Goal: Task Accomplishment & Management: Manage account settings

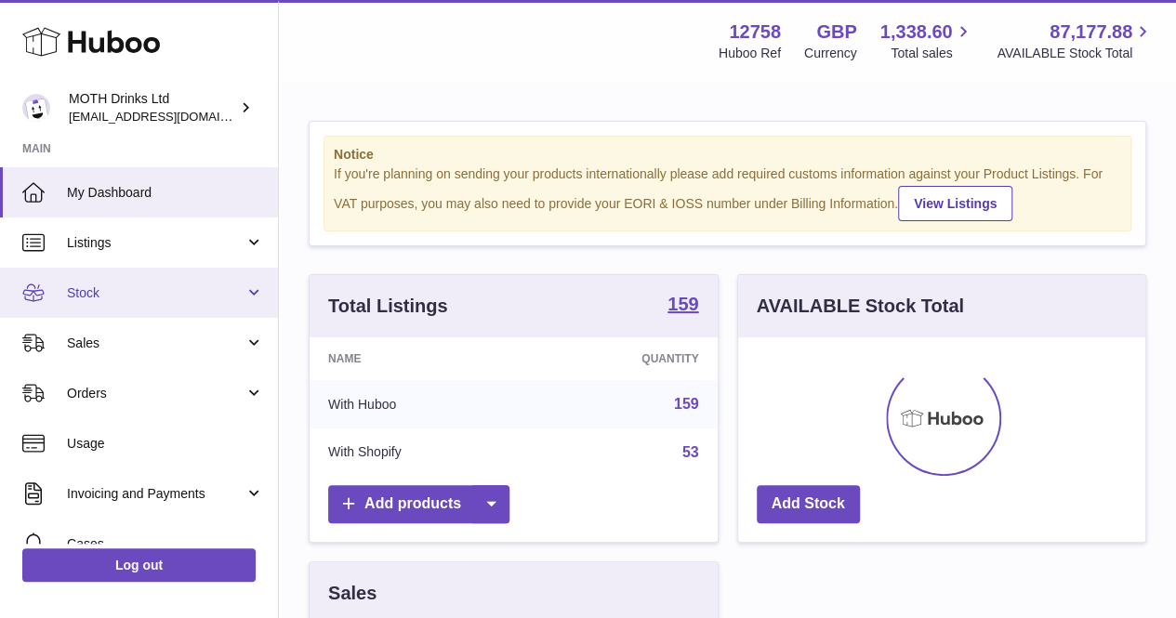
scroll to position [290, 415]
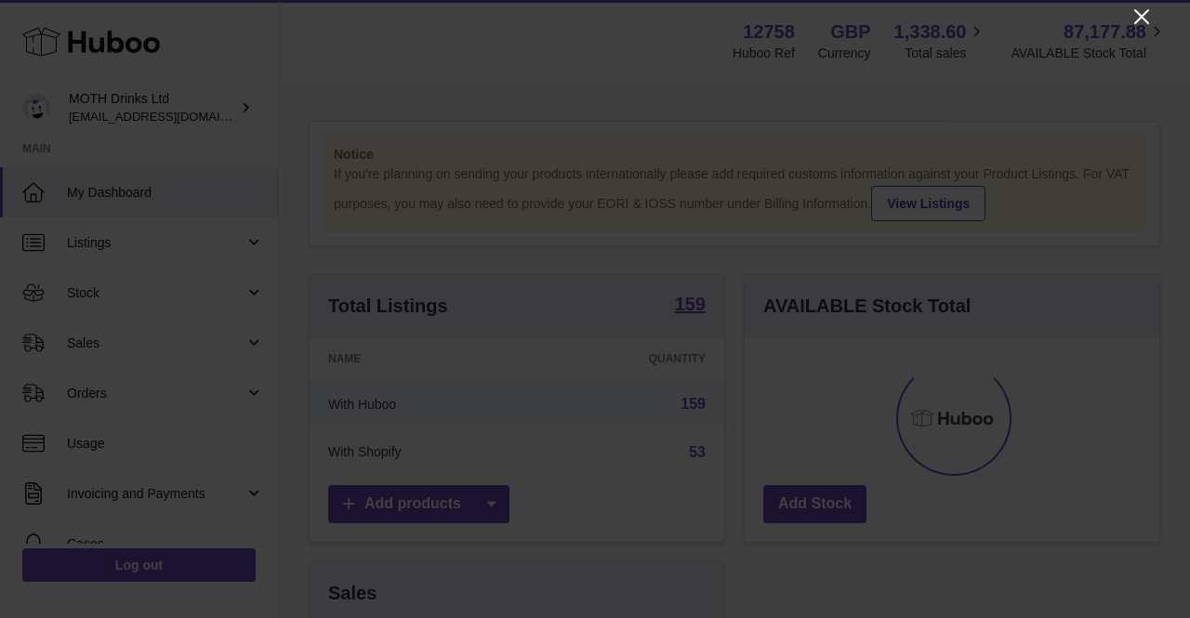
click at [1140, 19] on icon "Close" at bounding box center [1141, 16] width 15 height 15
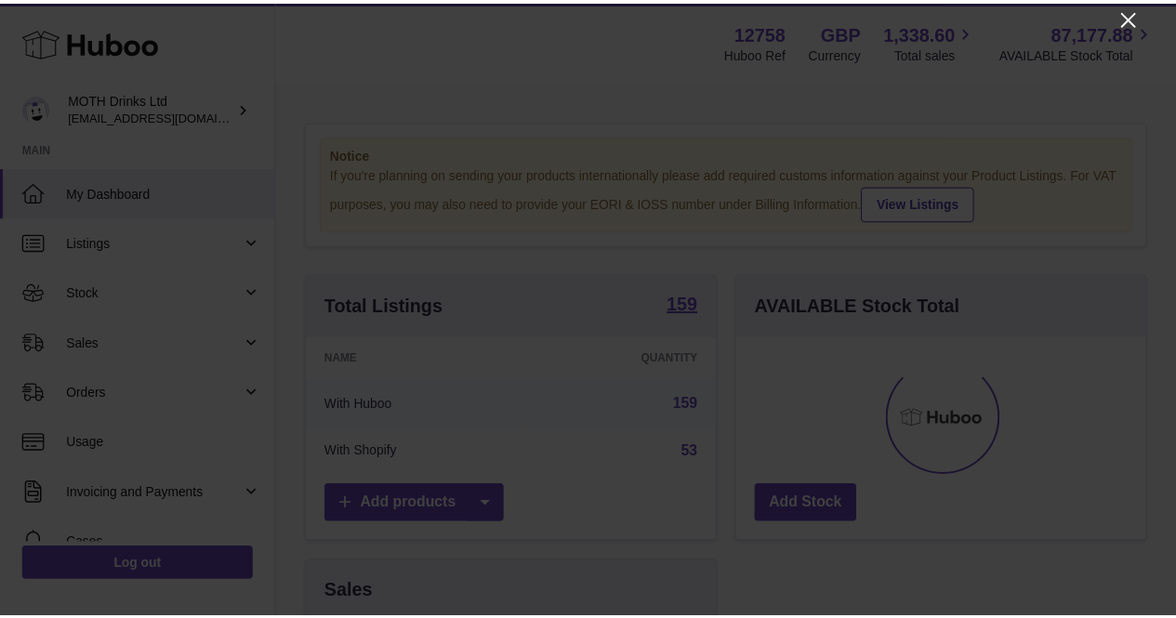
scroll to position [929417, 929298]
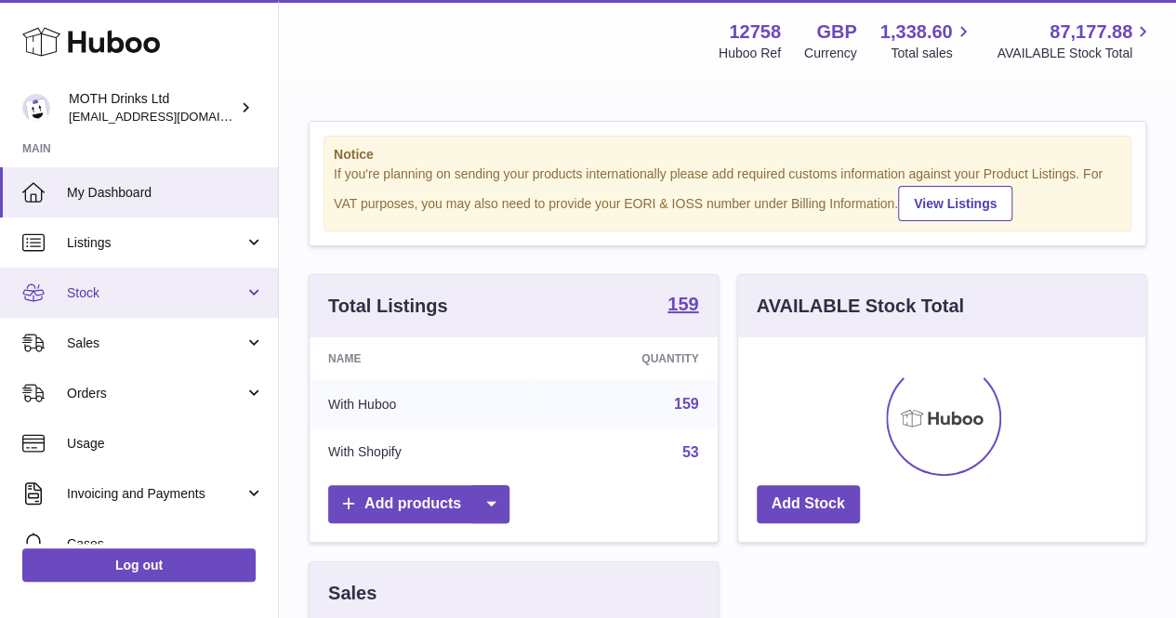
click at [146, 298] on span "Stock" at bounding box center [156, 293] width 178 height 18
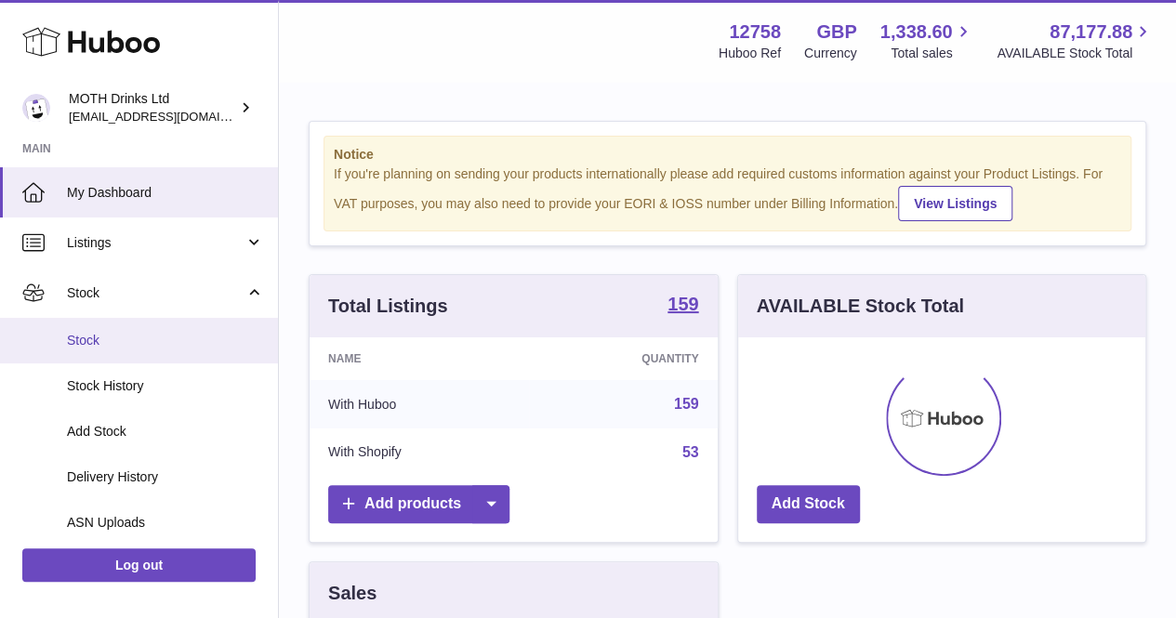
click at [112, 352] on link "Stock" at bounding box center [139, 341] width 278 height 46
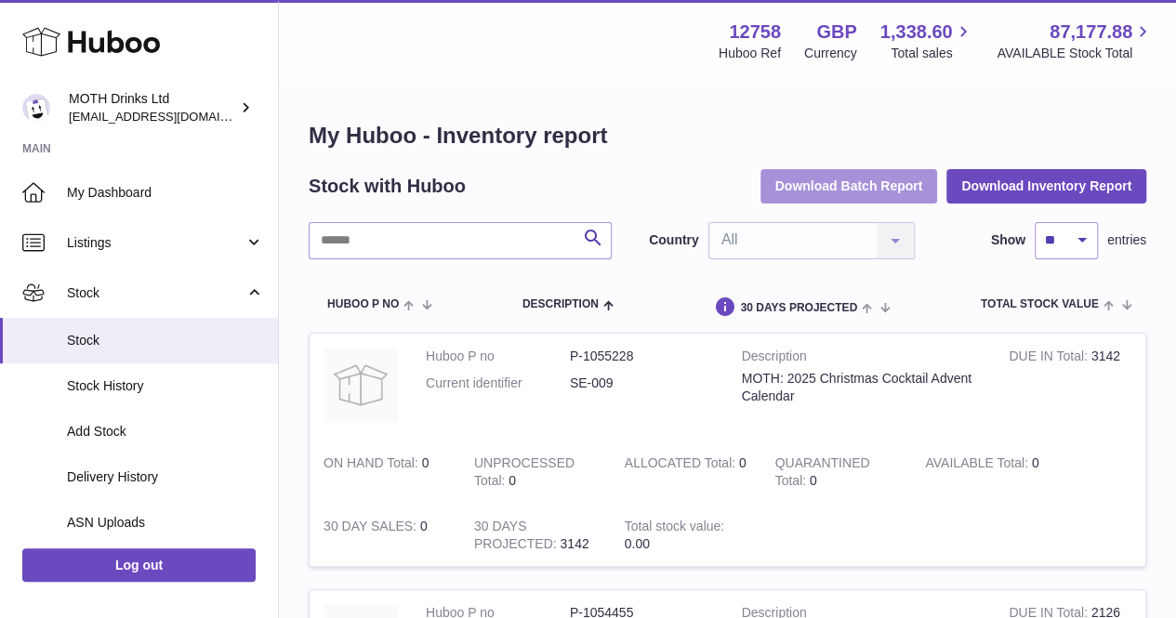
click at [866, 181] on button "Download Batch Report" at bounding box center [850, 185] width 178 height 33
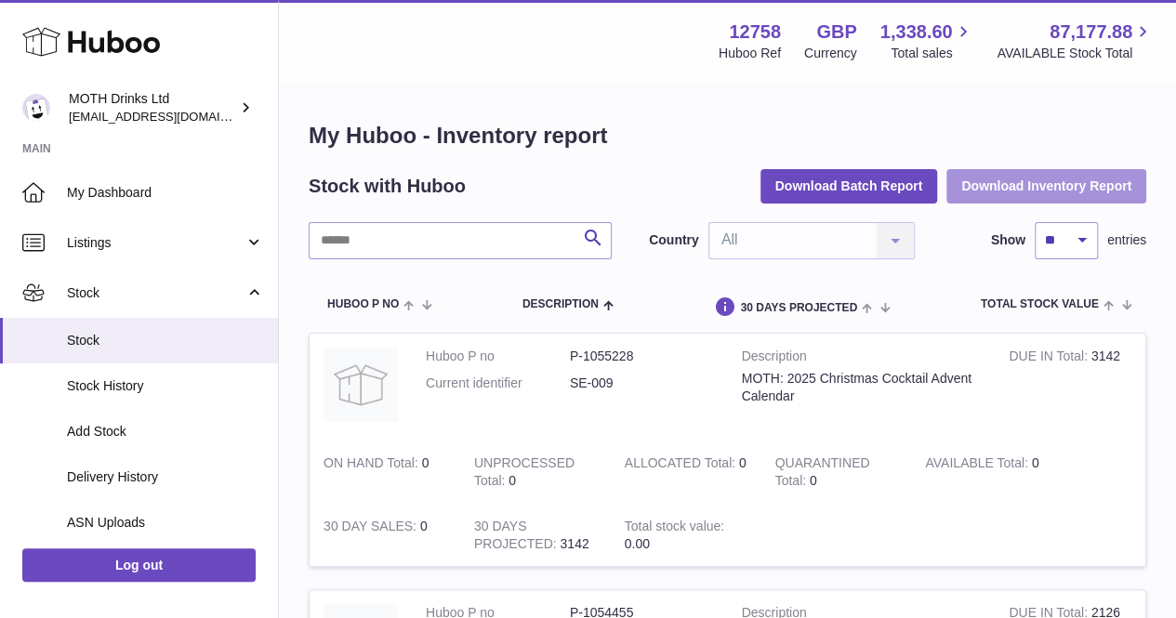
click at [974, 180] on button "Download Inventory Report" at bounding box center [1046, 185] width 200 height 33
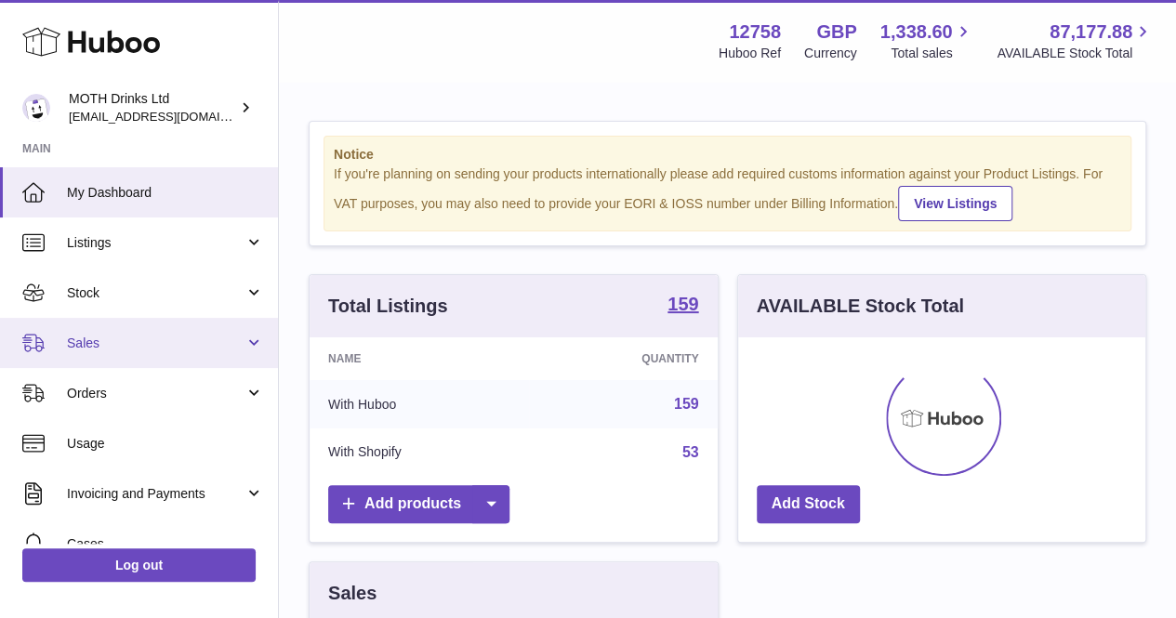
scroll to position [290, 407]
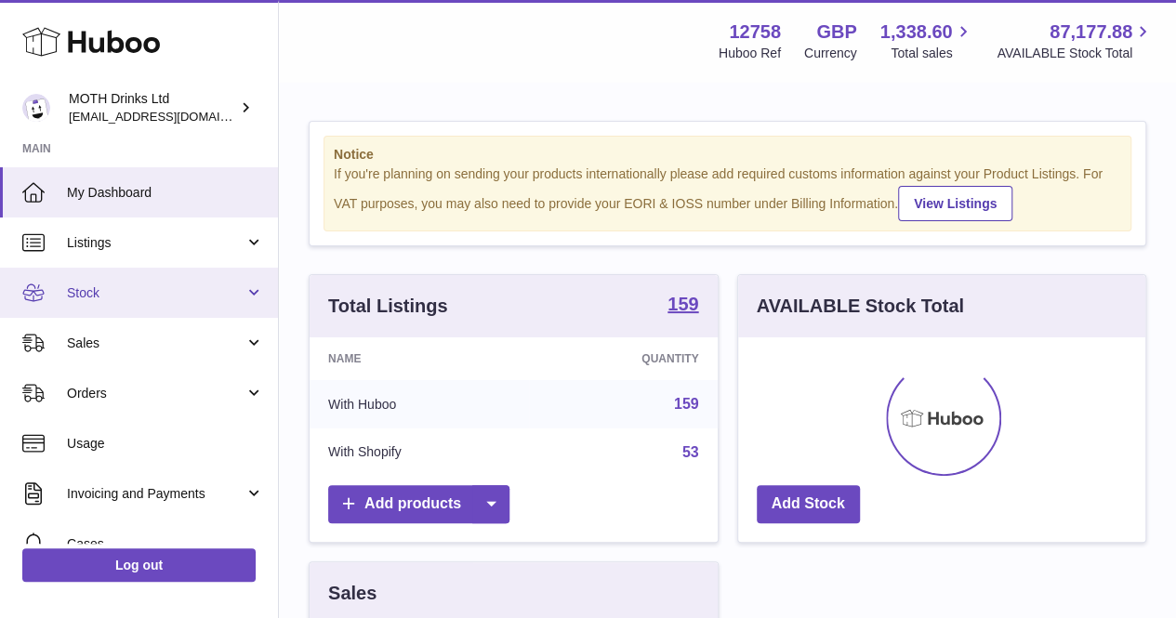
click at [165, 294] on span "Stock" at bounding box center [156, 293] width 178 height 18
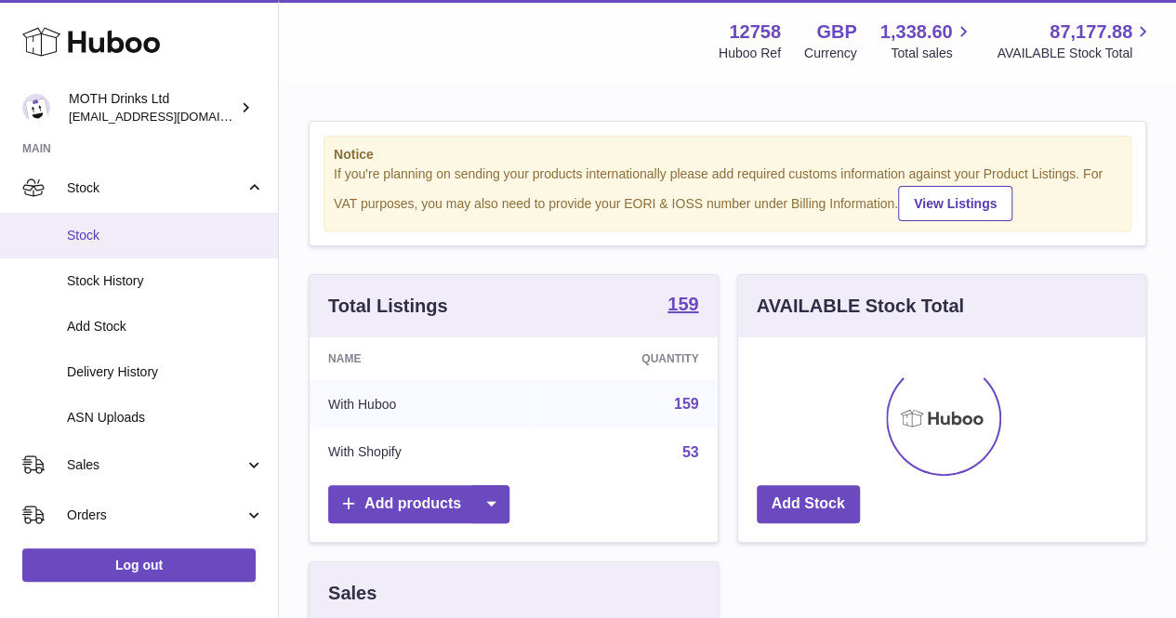
scroll to position [95, 0]
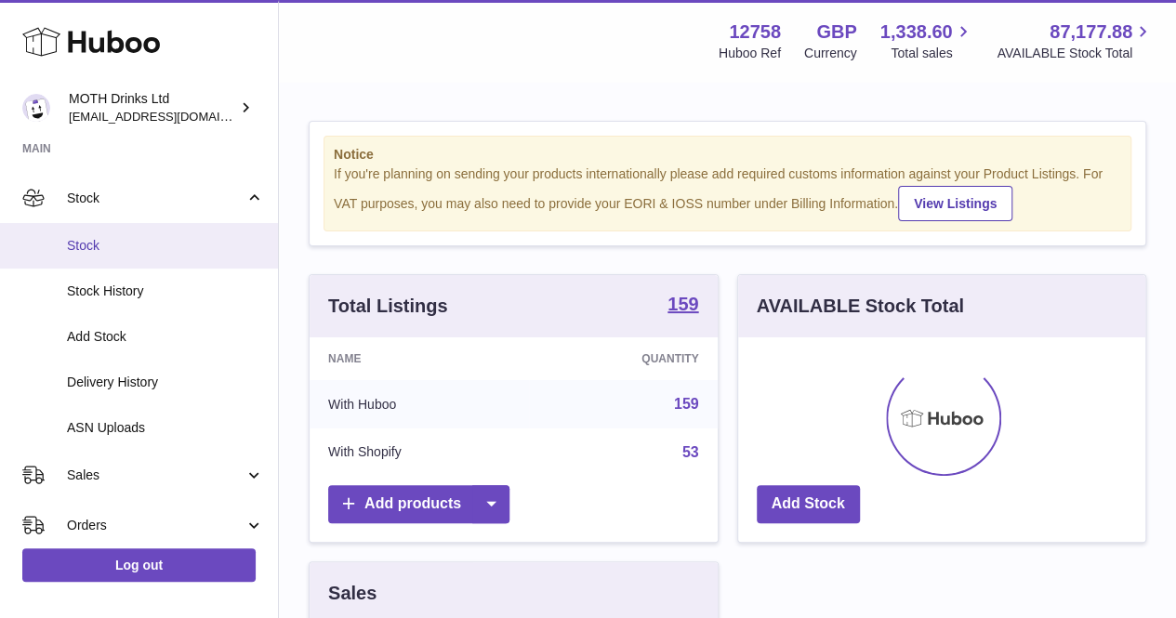
click at [126, 244] on span "Stock" at bounding box center [165, 246] width 197 height 18
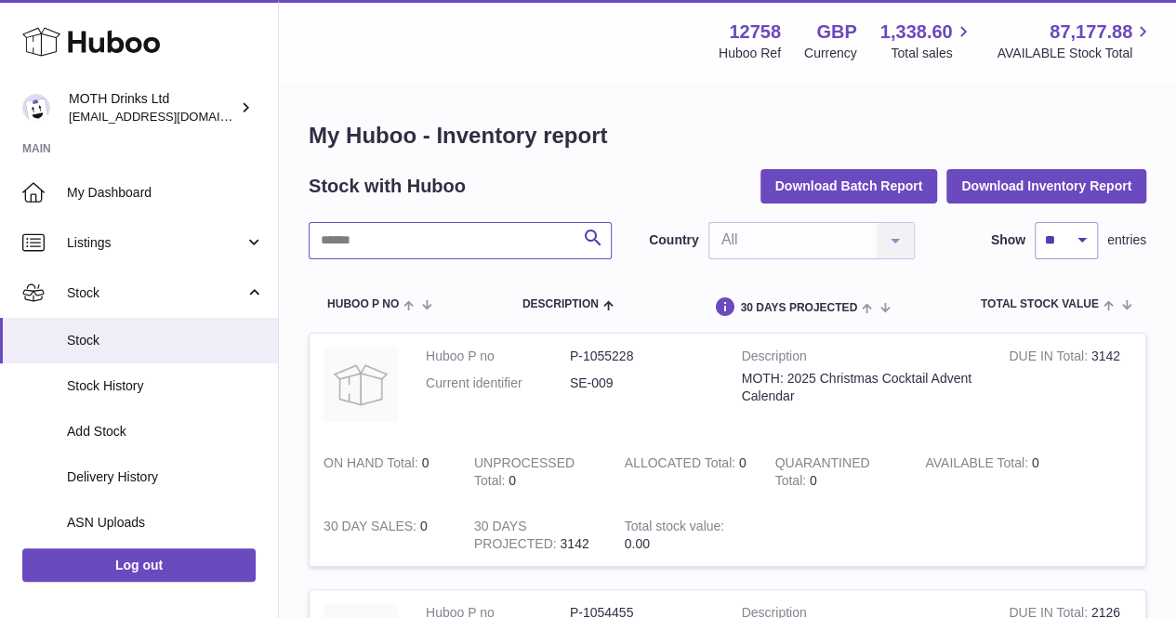
click at [439, 235] on input "text" at bounding box center [460, 240] width 303 height 37
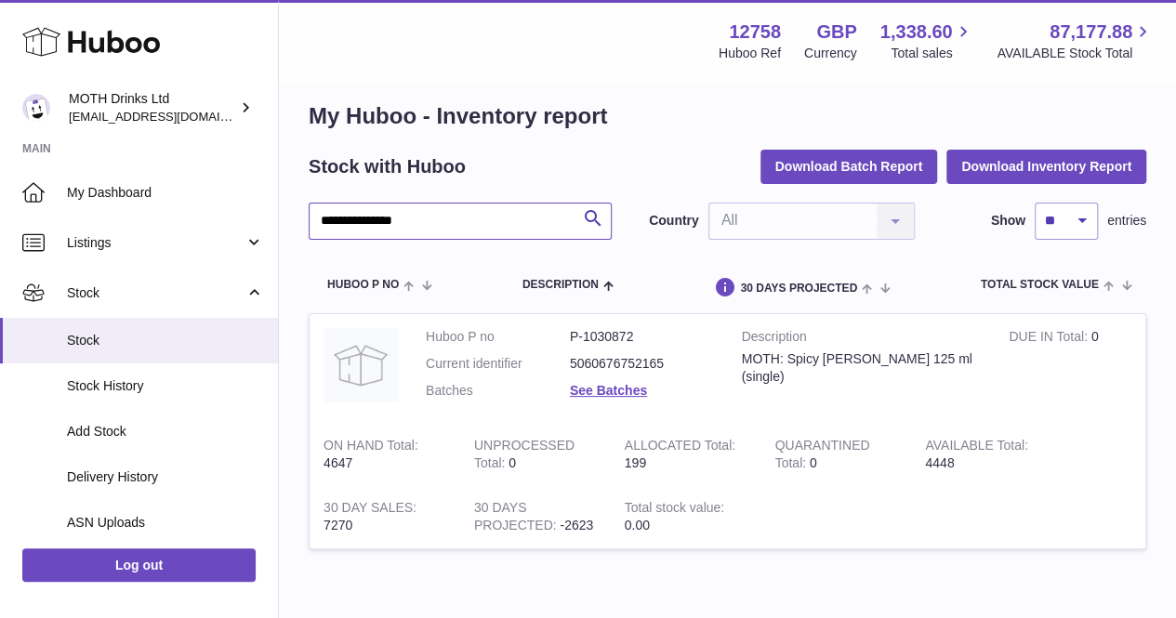
scroll to position [19, 0]
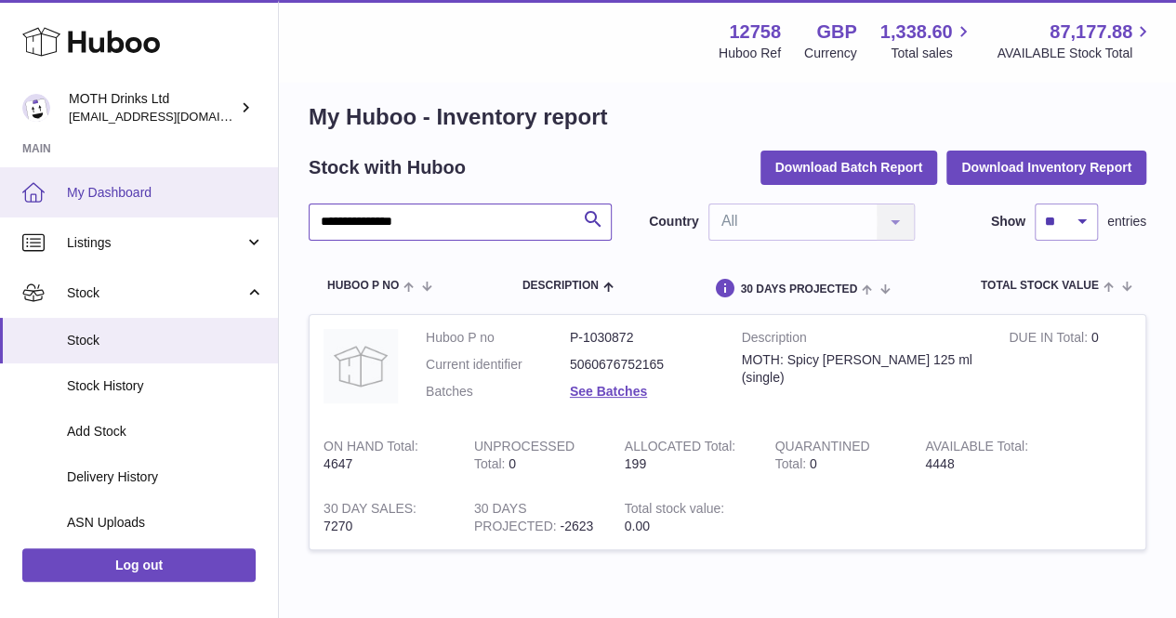
drag, startPoint x: 442, startPoint y: 219, endPoint x: 222, endPoint y: 214, distance: 219.5
click at [222, 214] on div "**********" at bounding box center [588, 350] width 1176 height 738
type input "**********"
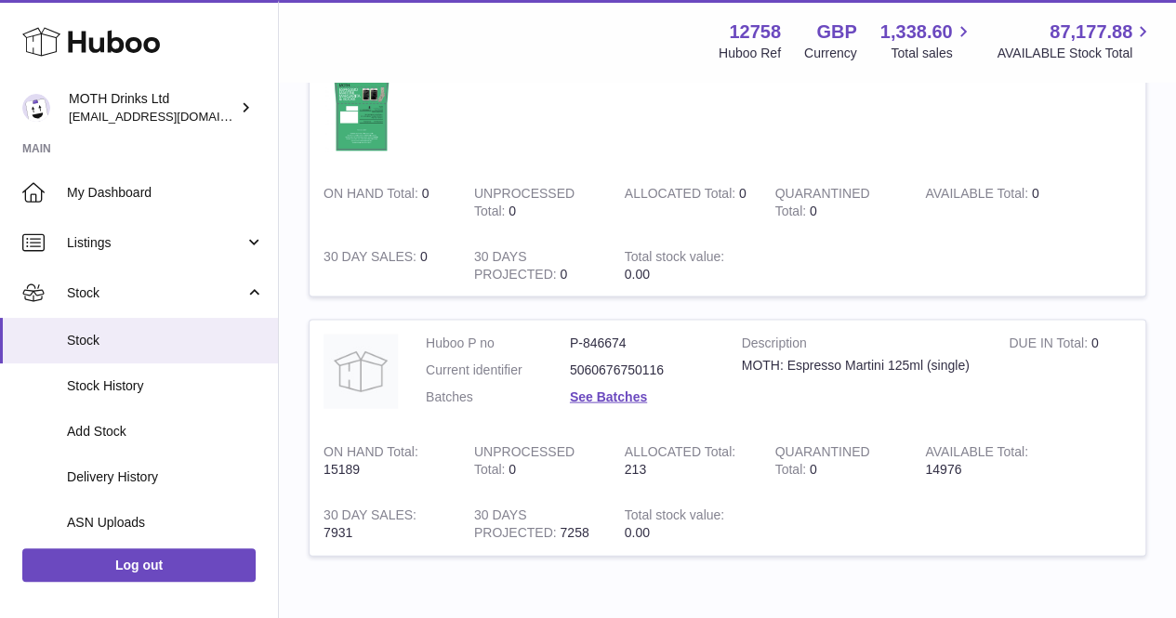
scroll to position [1805, 0]
